Goal: Information Seeking & Learning: Find specific fact

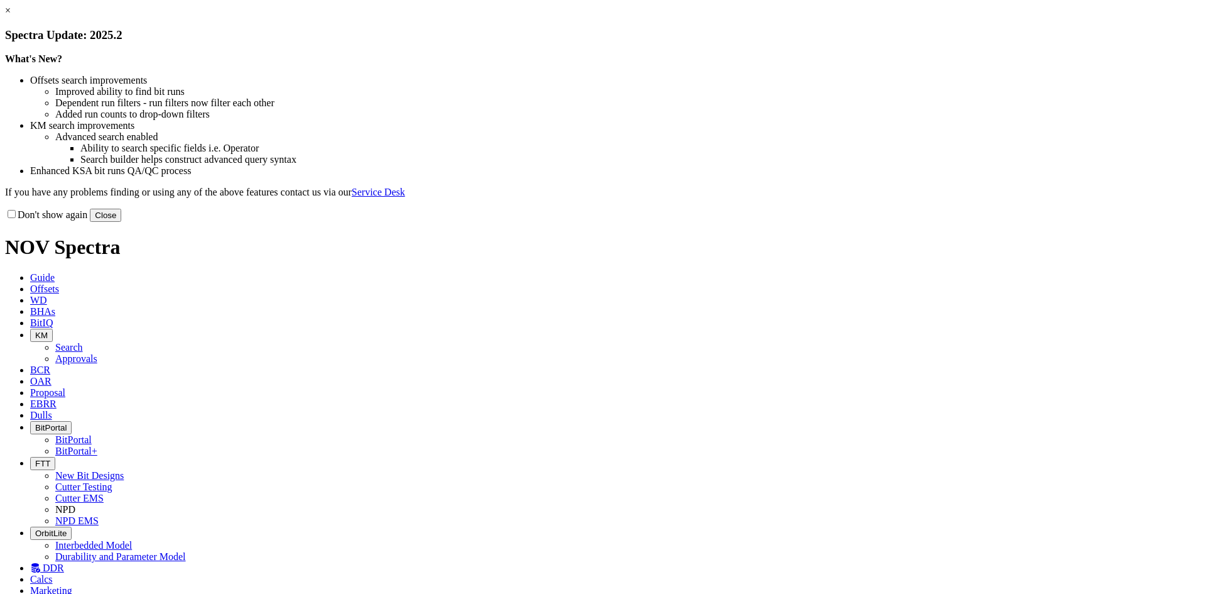
click at [121, 222] on button "Close" at bounding box center [105, 215] width 31 height 13
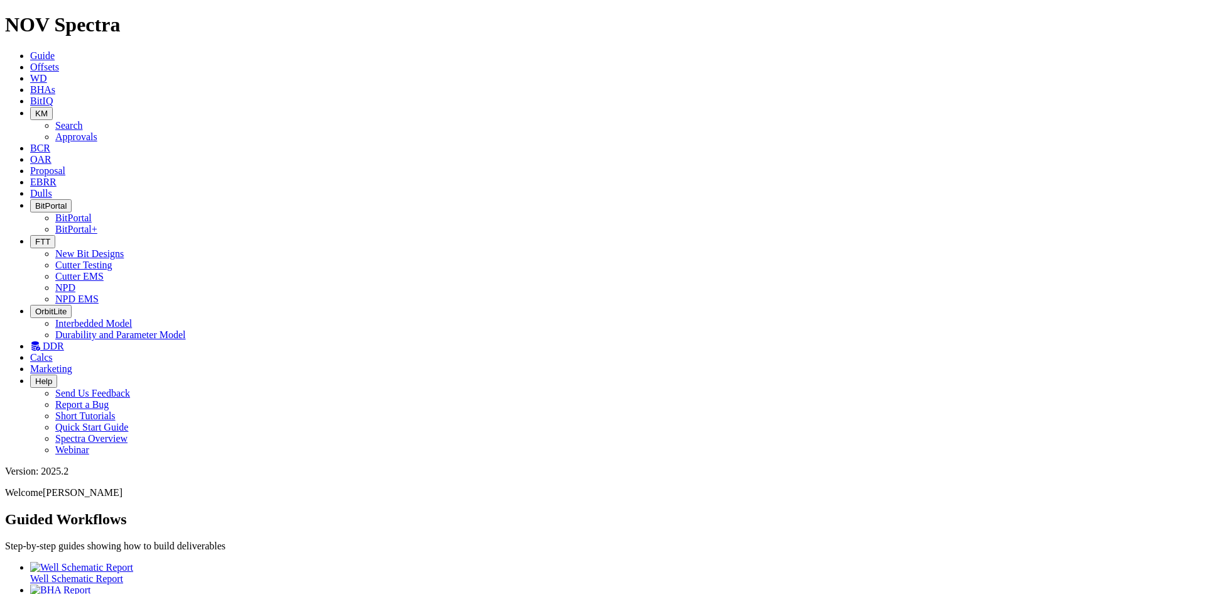
click at [48, 109] on span "KM" at bounding box center [41, 113] width 13 height 9
click at [83, 120] on link "Search" at bounding box center [69, 125] width 28 height 11
click at [116, 540] on input "text" at bounding box center [60, 546] width 111 height 13
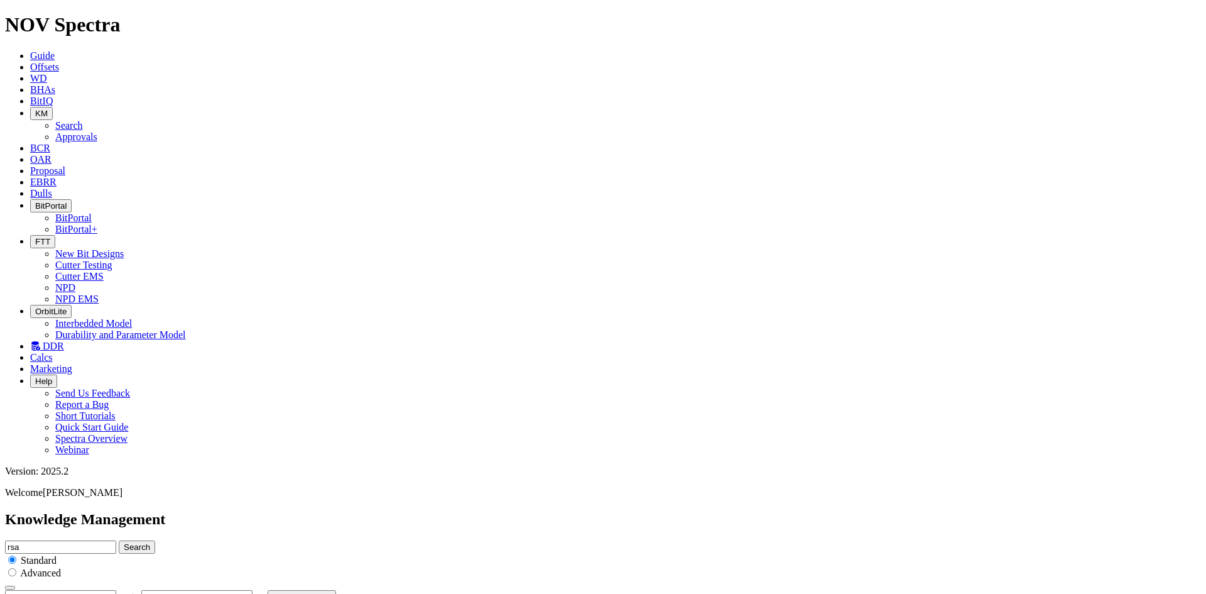
type input "rsa"
click at [119, 540] on button "Search" at bounding box center [137, 546] width 36 height 13
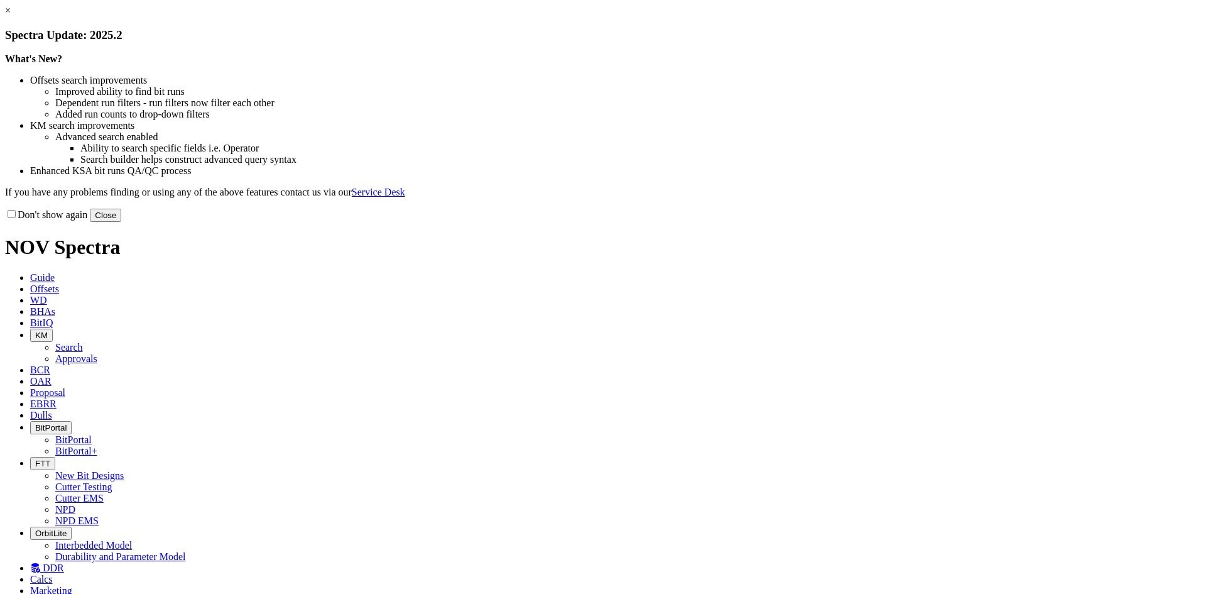
click at [121, 222] on button "Close" at bounding box center [105, 215] width 31 height 13
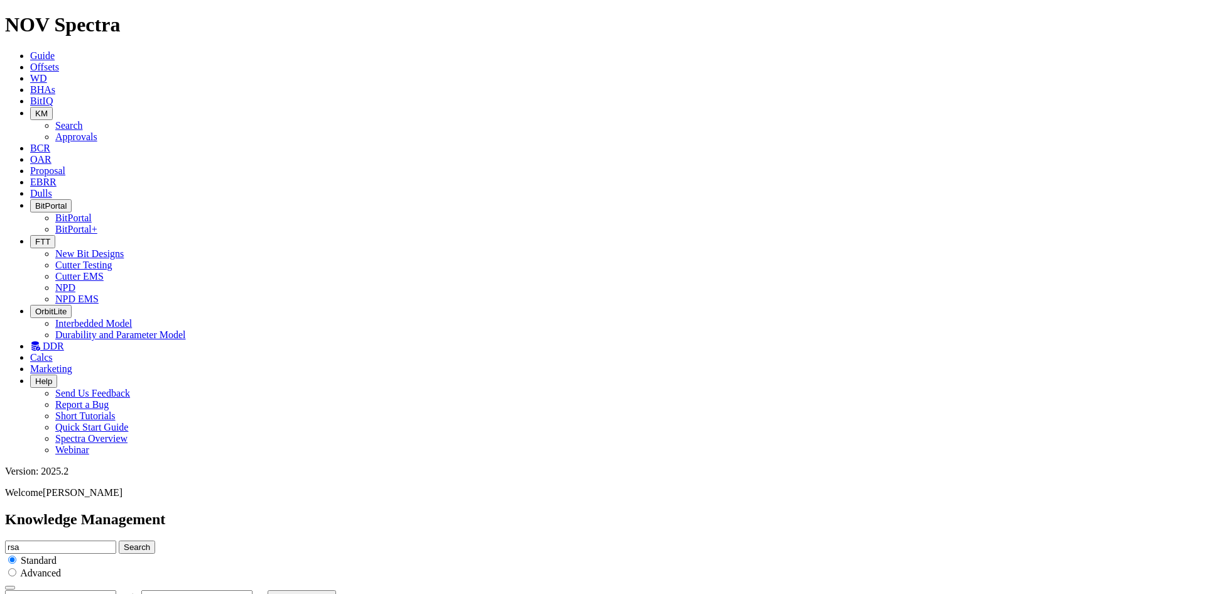
scroll to position [2205, 0]
